Goal: Task Accomplishment & Management: Use online tool/utility

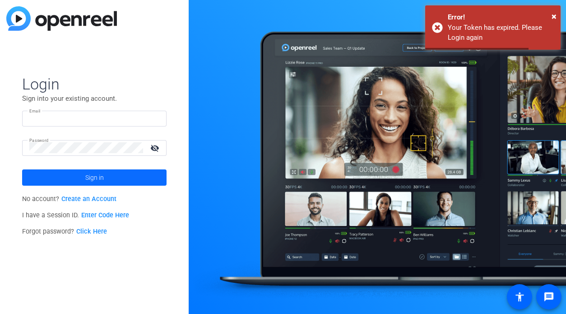
type input "sarah@testimonialhero.com"
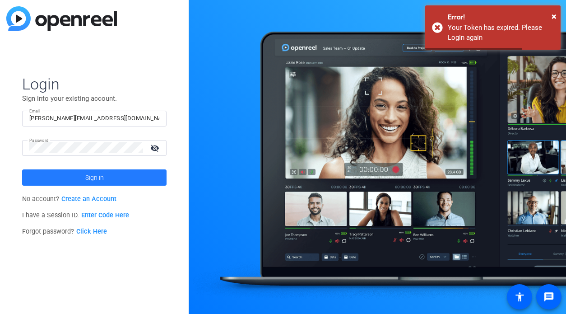
click at [80, 173] on span at bounding box center [94, 178] width 145 height 22
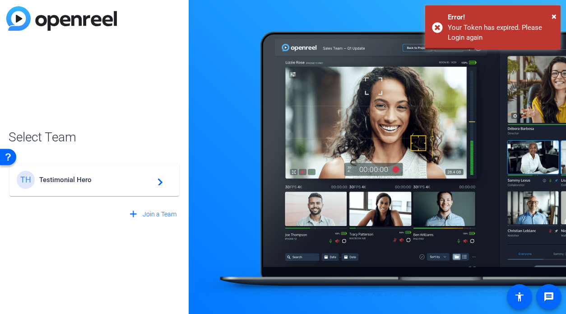
click at [99, 173] on div "TH Testimonial Hero navigate_next" at bounding box center [94, 180] width 155 height 18
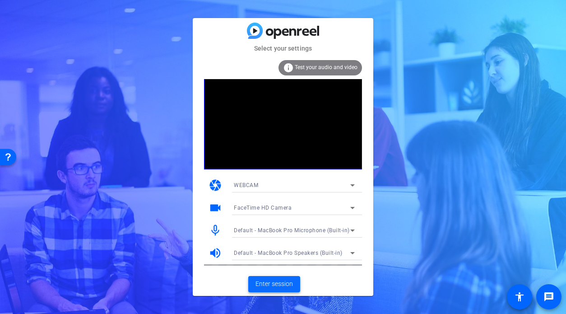
click at [272, 280] on span "Enter session" at bounding box center [274, 283] width 37 height 9
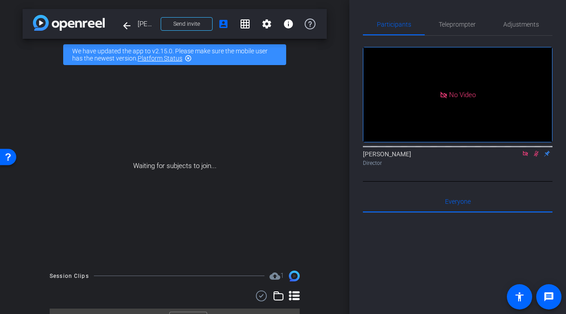
click at [532, 158] on mat-icon at bounding box center [536, 154] width 11 height 8
click at [525, 156] on icon at bounding box center [525, 153] width 5 height 5
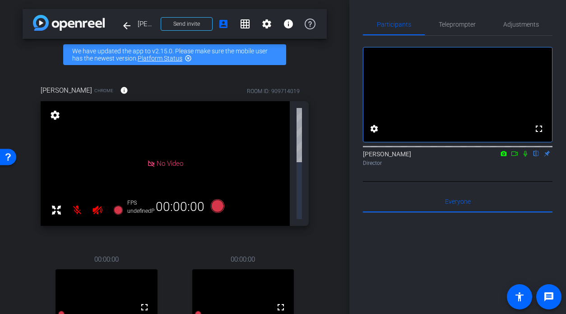
scroll to position [36, 0]
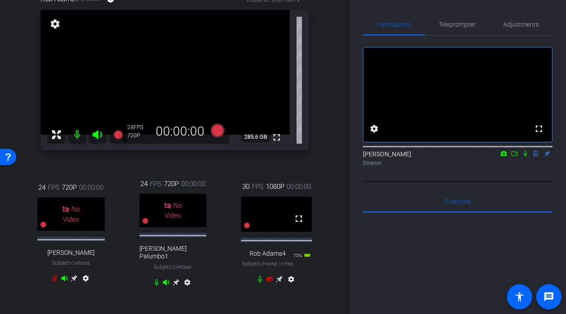
scroll to position [102, 0]
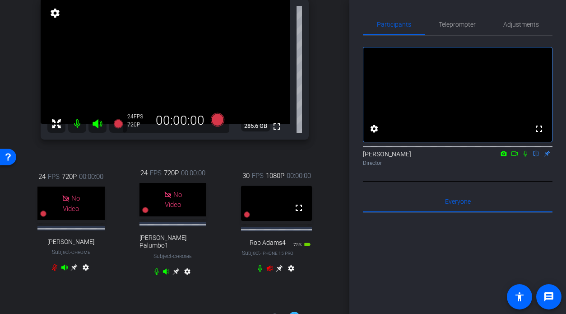
click at [280, 272] on icon at bounding box center [279, 268] width 7 height 7
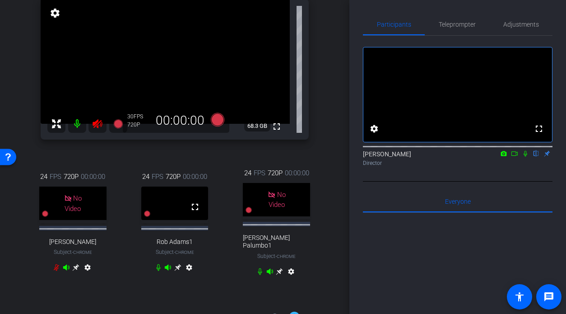
click at [96, 120] on icon at bounding box center [97, 123] width 11 height 11
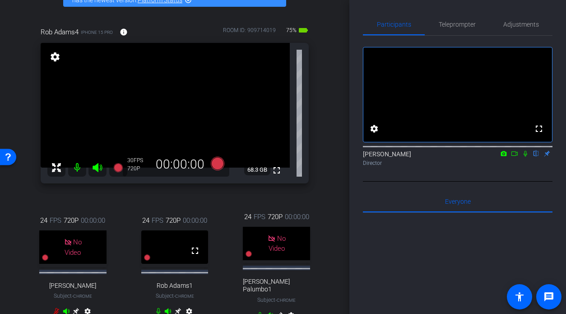
scroll to position [55, 0]
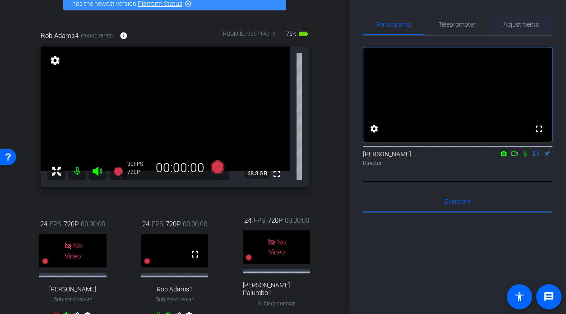
click at [516, 26] on span "Adjustments" at bounding box center [522, 24] width 36 height 6
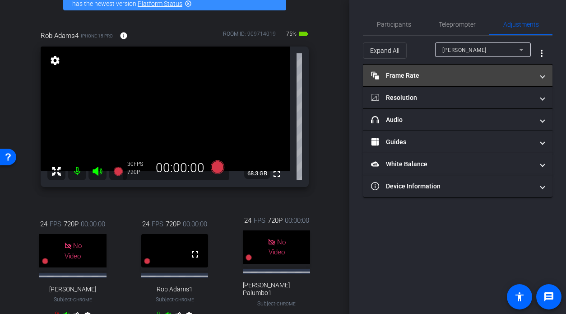
click at [449, 75] on mat-panel-title "Frame Rate Frame Rate" at bounding box center [452, 75] width 163 height 9
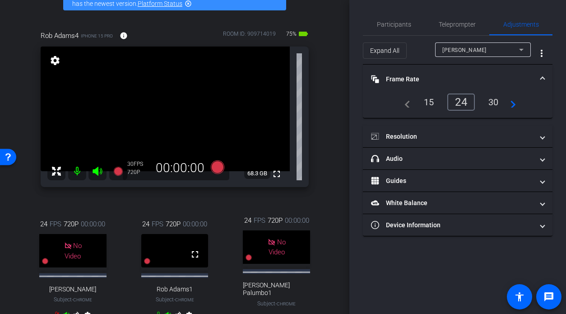
click at [429, 104] on div "15" at bounding box center [429, 101] width 24 height 15
click at [461, 101] on div "24" at bounding box center [463, 101] width 24 height 15
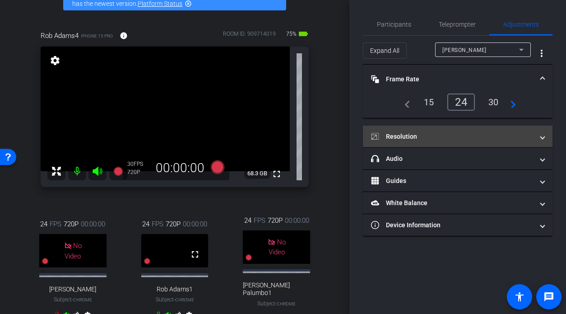
click at [420, 137] on mat-panel-title "Resolution" at bounding box center [452, 136] width 163 height 9
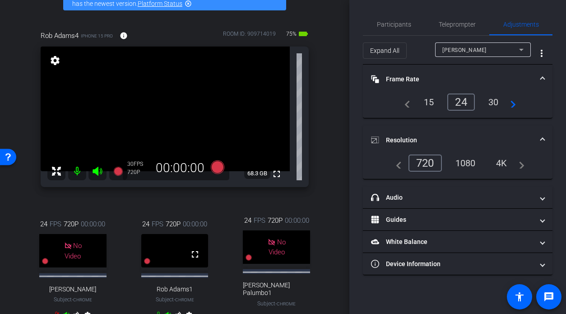
click at [466, 160] on div "1080" at bounding box center [466, 162] width 34 height 15
click at [465, 53] on div "[PERSON_NAME]" at bounding box center [481, 49] width 77 height 11
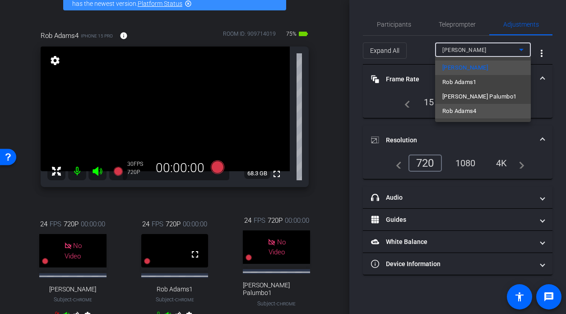
click at [466, 112] on span "Rob Adams4" at bounding box center [460, 111] width 34 height 11
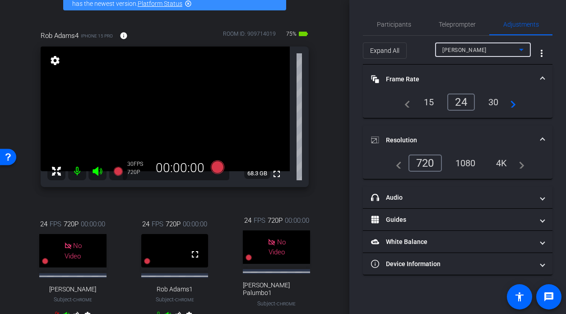
type input "1000"
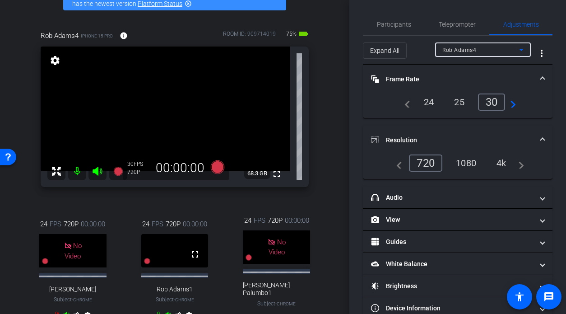
click at [435, 101] on div "24" at bounding box center [429, 101] width 24 height 15
click at [474, 158] on div "1080" at bounding box center [466, 162] width 34 height 15
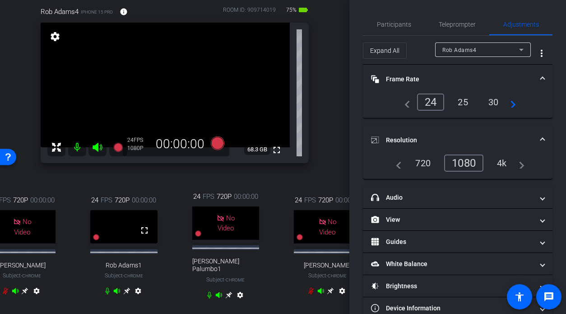
scroll to position [77, 0]
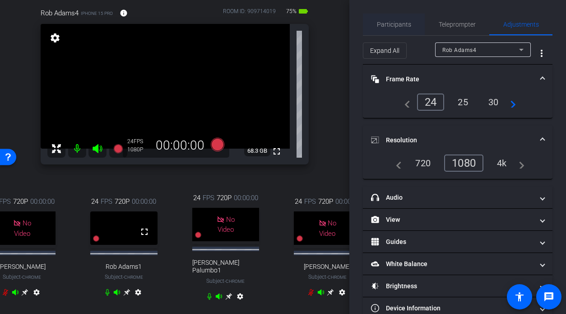
click at [402, 23] on span "Participants" at bounding box center [394, 24] width 34 height 6
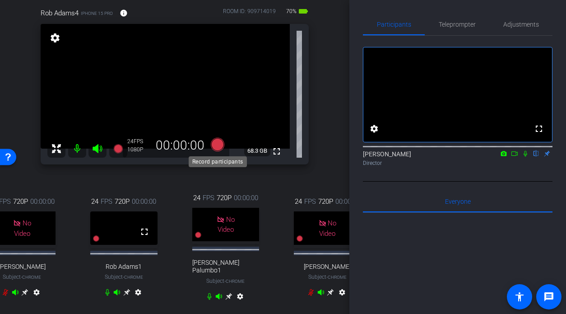
click at [215, 144] on icon at bounding box center [218, 144] width 14 height 14
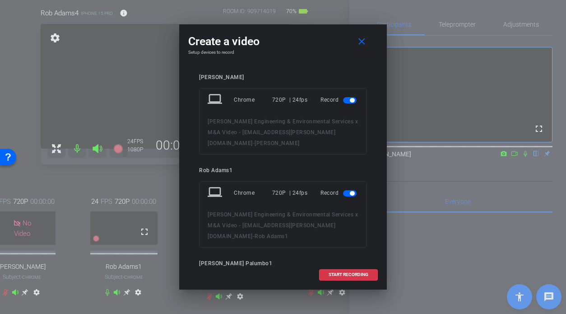
click at [349, 102] on span "button" at bounding box center [350, 100] width 14 height 6
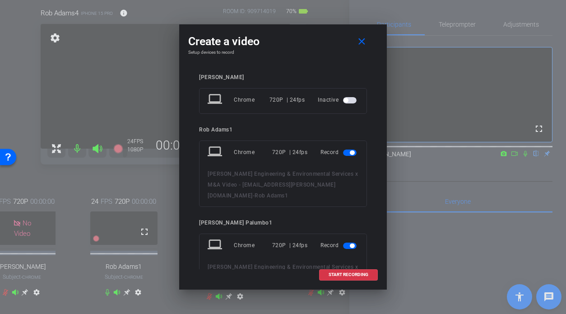
click at [346, 154] on span "button" at bounding box center [350, 153] width 14 height 6
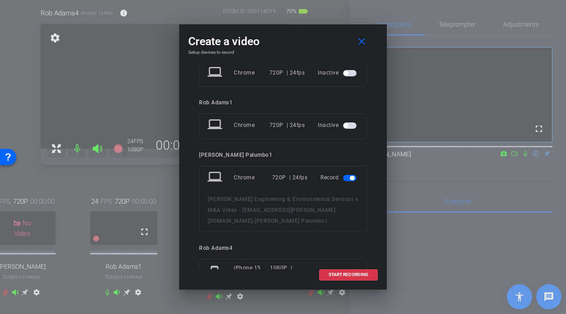
scroll to position [28, 0]
click at [351, 174] on span "button" at bounding box center [350, 177] width 14 height 6
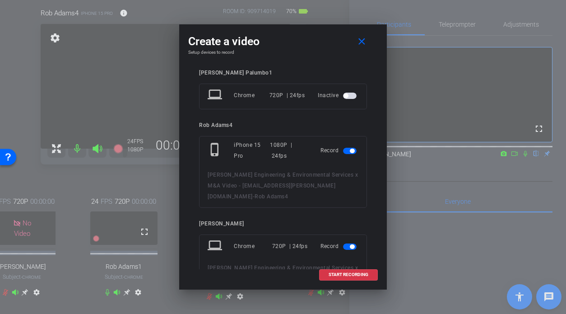
scroll to position [107, 0]
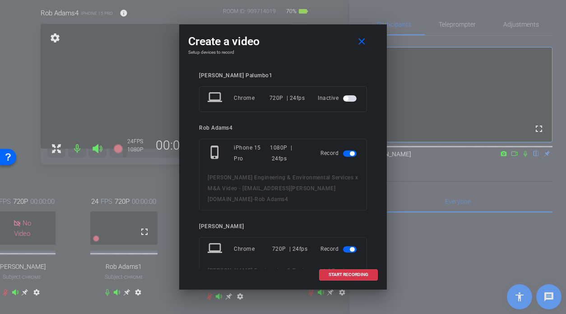
click at [350, 246] on span "button" at bounding box center [350, 249] width 14 height 6
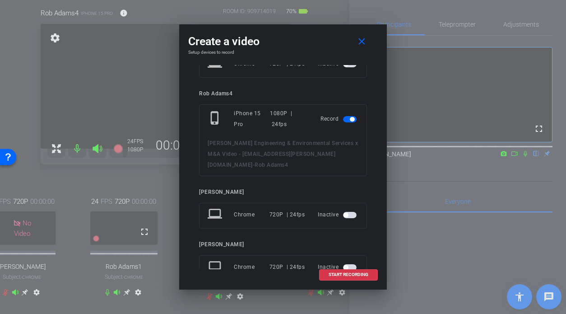
scroll to position [105, 0]
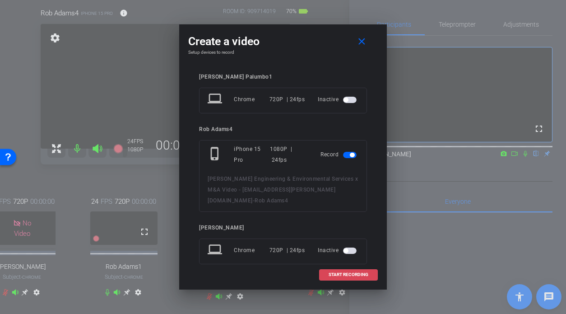
click at [348, 275] on span "START RECORDING" at bounding box center [349, 274] width 40 height 5
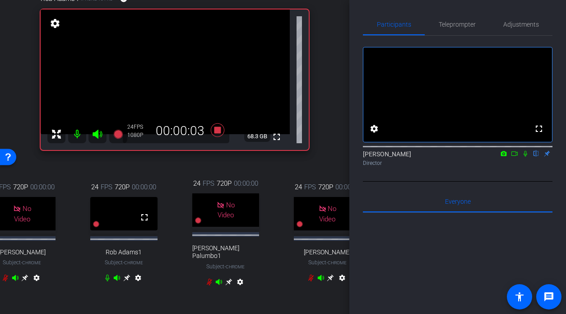
scroll to position [81, 0]
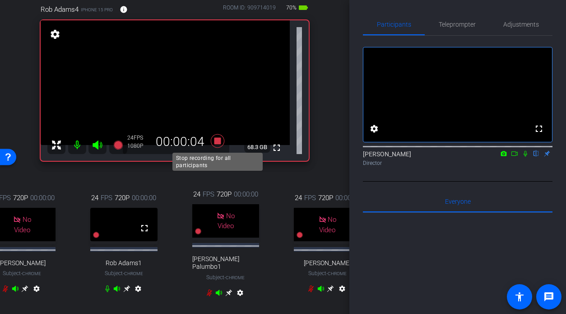
click at [216, 140] on icon at bounding box center [218, 141] width 14 height 14
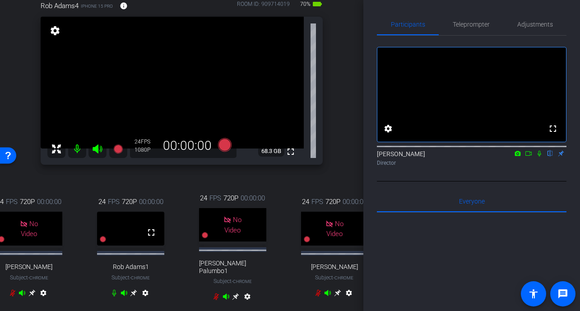
scroll to position [84, 0]
click at [538, 157] on icon at bounding box center [539, 153] width 7 height 6
click at [529, 157] on icon at bounding box center [528, 153] width 7 height 6
click at [224, 146] on icon at bounding box center [224, 145] width 14 height 14
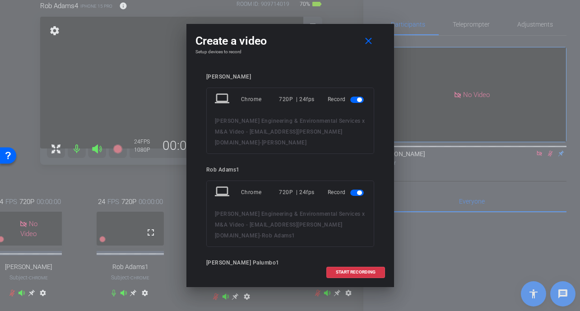
click at [356, 98] on span "button" at bounding box center [358, 100] width 14 height 6
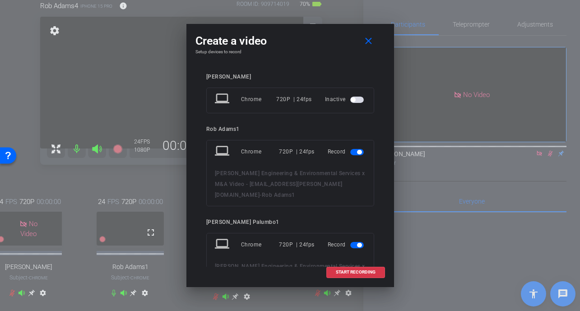
click at [360, 149] on span "button" at bounding box center [358, 152] width 14 height 6
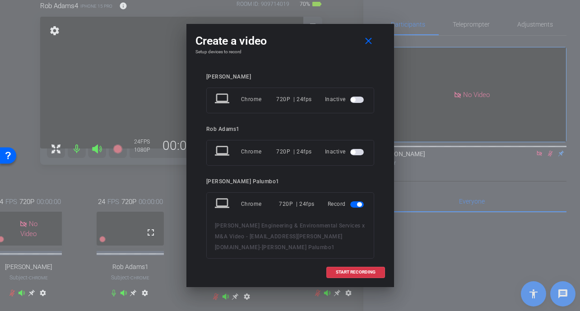
click at [354, 208] on mat-slide-toggle at bounding box center [358, 204] width 15 height 11
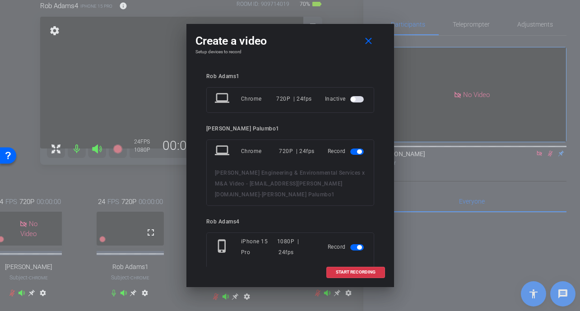
scroll to position [52, 0]
click at [353, 155] on mat-slide-toggle at bounding box center [358, 151] width 15 height 11
click at [356, 150] on span "button" at bounding box center [358, 152] width 14 height 6
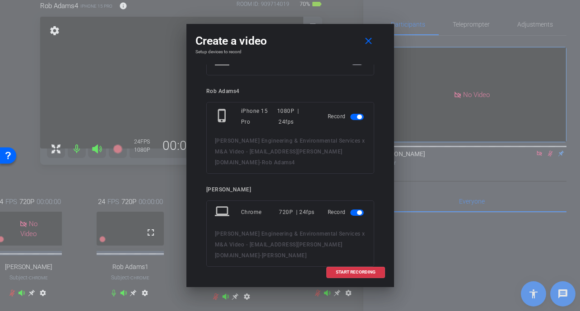
scroll to position [191, 0]
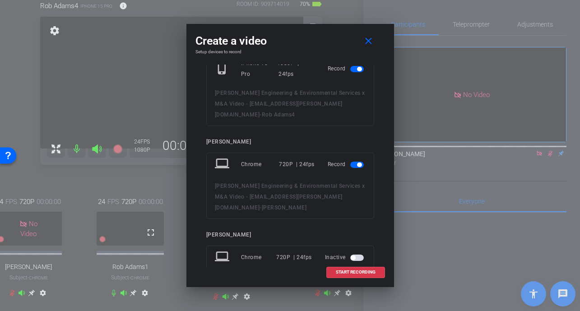
click at [356, 162] on span "button" at bounding box center [358, 165] width 14 height 6
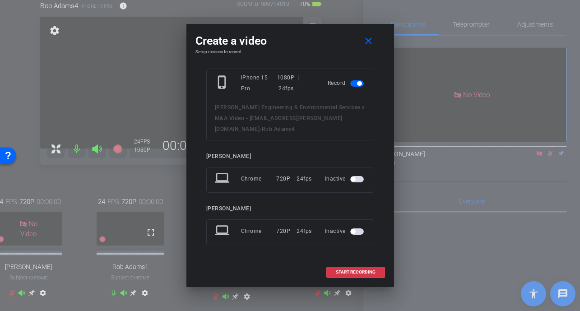
scroll to position [165, 0]
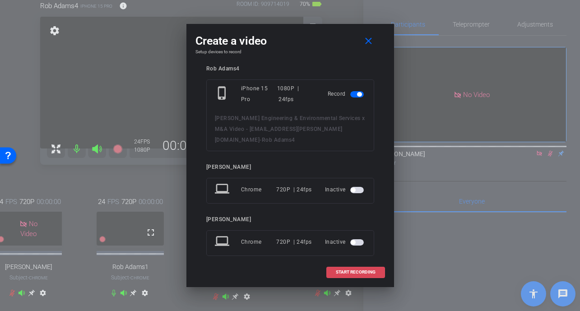
click at [347, 273] on span "START RECORDING" at bounding box center [356, 272] width 40 height 5
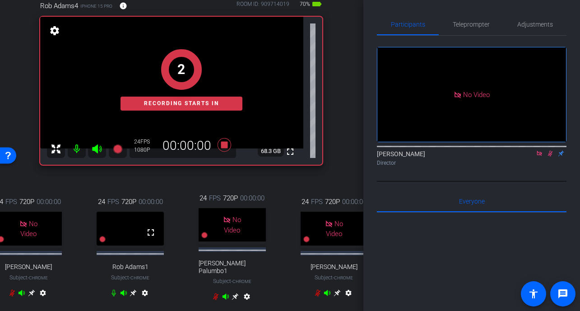
click at [552, 157] on icon at bounding box center [550, 154] width 5 height 6
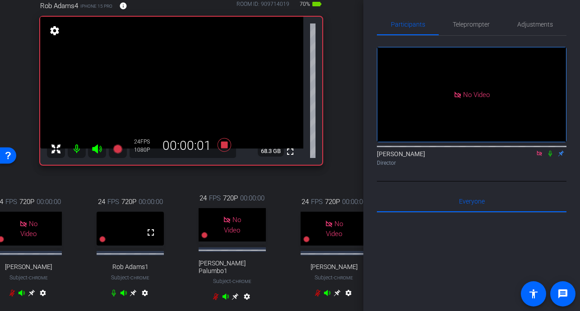
click at [552, 157] on icon at bounding box center [550, 153] width 7 height 6
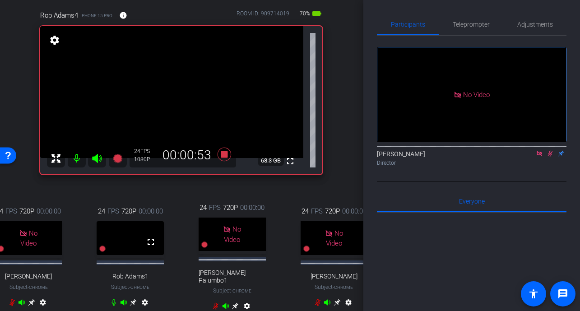
scroll to position [0, 0]
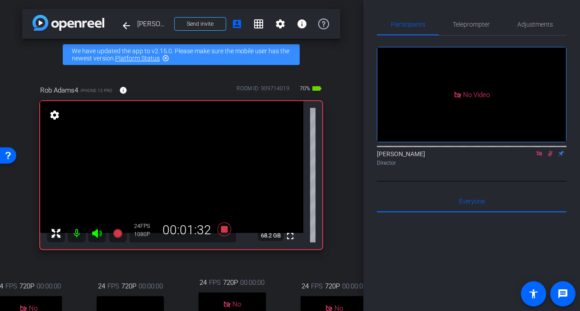
click at [550, 157] on icon at bounding box center [550, 153] width 7 height 6
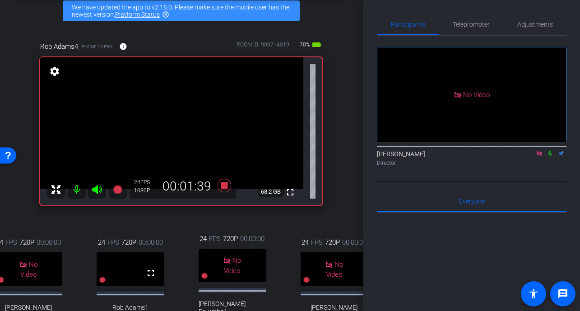
click at [550, 157] on icon at bounding box center [551, 154] width 4 height 6
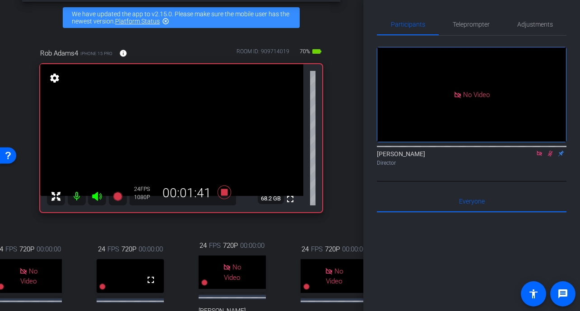
scroll to position [35, 0]
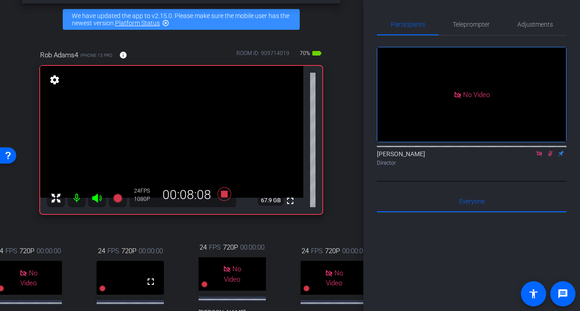
click at [550, 158] on mat-icon at bounding box center [550, 154] width 11 height 8
click at [550, 157] on icon at bounding box center [550, 153] width 7 height 6
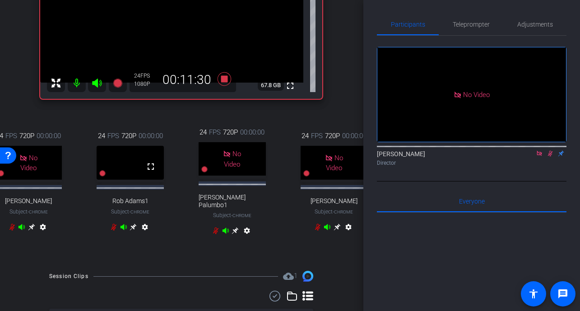
scroll to position [179, 0]
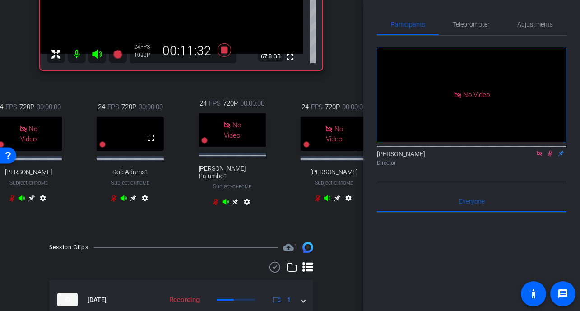
click at [550, 157] on icon at bounding box center [550, 153] width 7 height 6
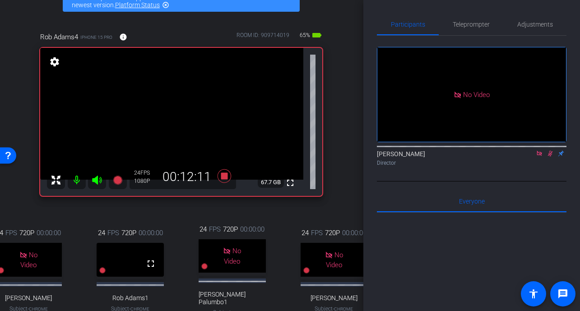
scroll to position [54, 0]
click at [552, 157] on icon at bounding box center [550, 154] width 5 height 6
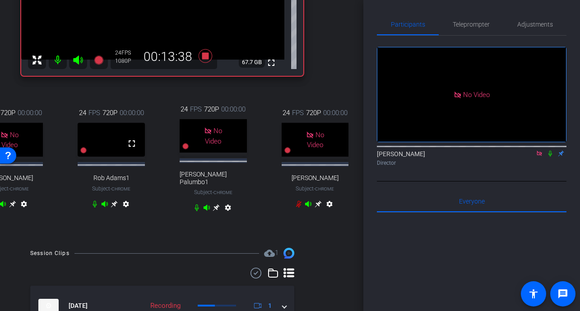
scroll to position [173, 0]
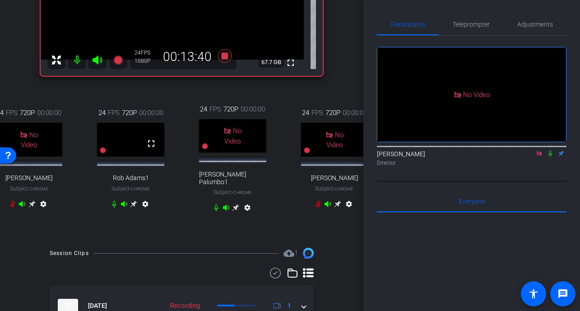
click at [552, 157] on icon at bounding box center [550, 153] width 7 height 6
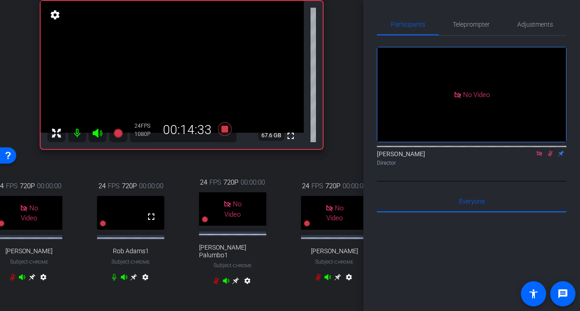
scroll to position [98, 0]
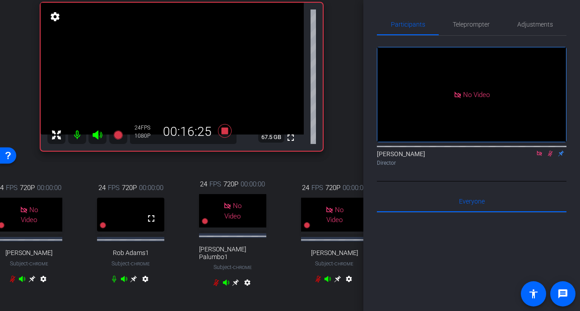
drag, startPoint x: 253, startPoint y: 78, endPoint x: 256, endPoint y: 0, distance: 77.7
click at [253, 77] on video at bounding box center [172, 69] width 263 height 132
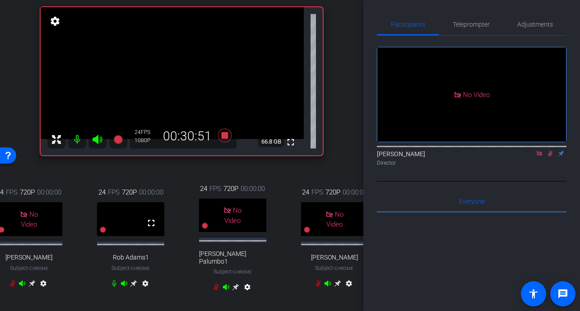
scroll to position [93, 0]
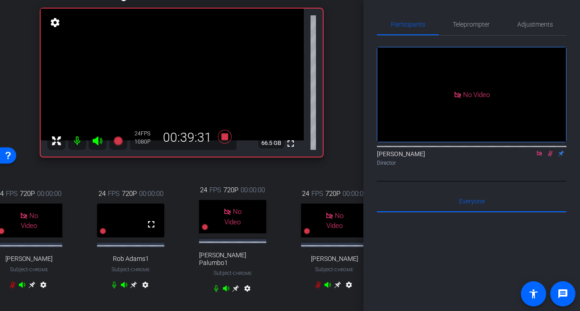
click at [551, 157] on icon at bounding box center [550, 153] width 7 height 6
click at [225, 135] on icon at bounding box center [225, 137] width 14 height 14
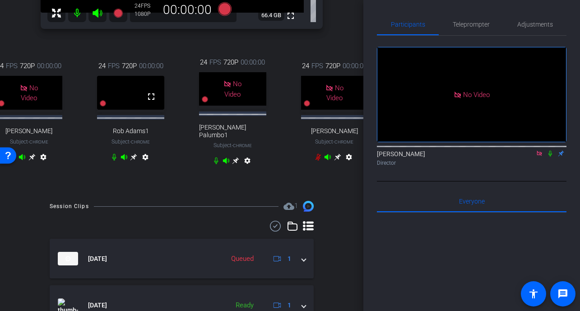
scroll to position [204, 0]
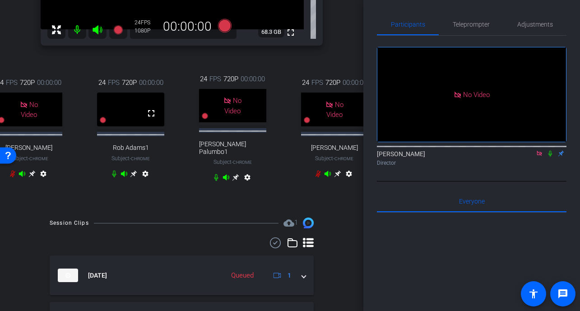
click at [542, 156] on icon at bounding box center [539, 153] width 5 height 5
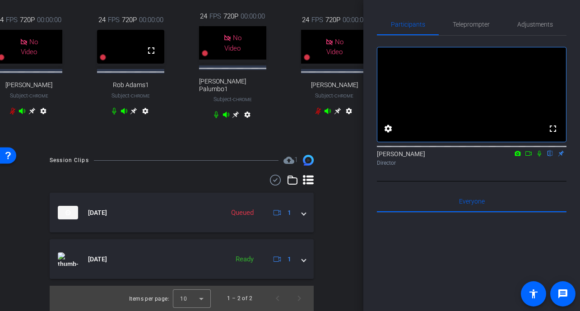
scroll to position [293, 0]
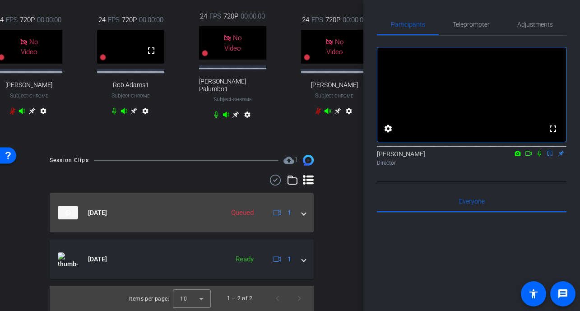
click at [303, 212] on span at bounding box center [304, 212] width 4 height 9
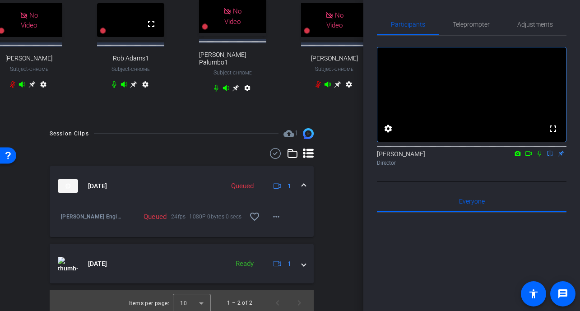
scroll to position [276, 0]
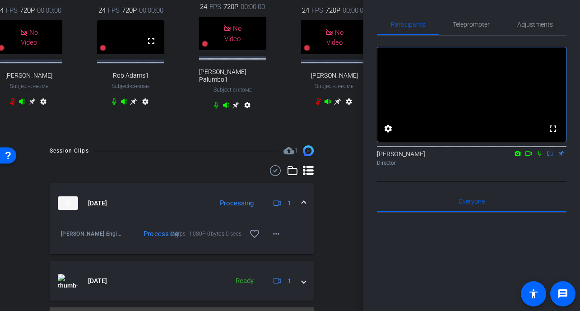
click at [541, 157] on icon at bounding box center [540, 154] width 4 height 6
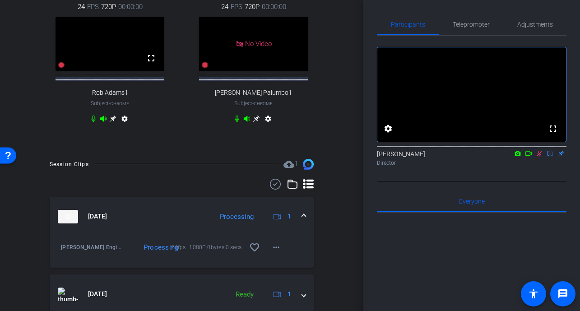
scroll to position [376, 0]
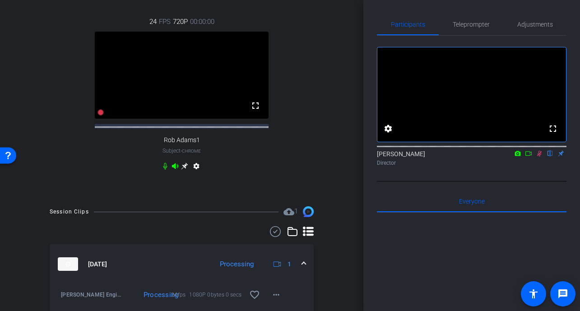
click at [530, 156] on icon at bounding box center [529, 153] width 6 height 5
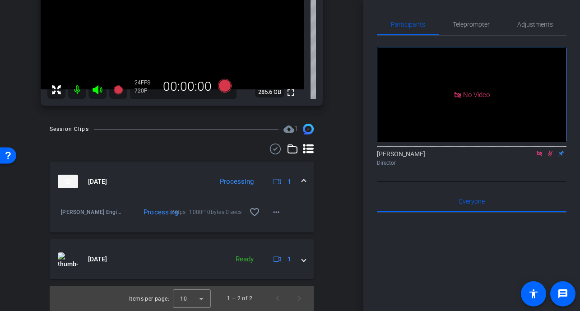
scroll to position [147, 0]
